Goal: Task Accomplishment & Management: Manage account settings

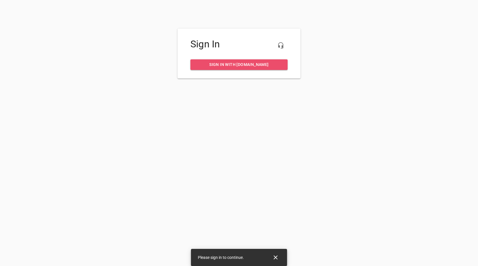
click at [225, 67] on span "Sign in with [DOMAIN_NAME]" at bounding box center [239, 64] width 88 height 7
click at [247, 65] on span "Sign in with [DOMAIN_NAME]" at bounding box center [239, 64] width 88 height 7
click at [235, 257] on span "Please sign in to continue." at bounding box center [221, 257] width 46 height 5
click at [210, 63] on span "Sign in with [DOMAIN_NAME]" at bounding box center [239, 64] width 88 height 7
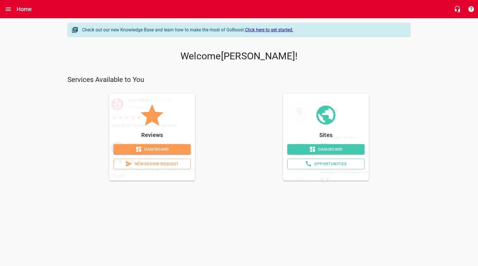
click at [467, 64] on div "Check out our new Knowledge Base and learn how to make the most of GoBoost. Cli…" at bounding box center [239, 101] width 478 height 167
